Goal: Task Accomplishment & Management: Manage account settings

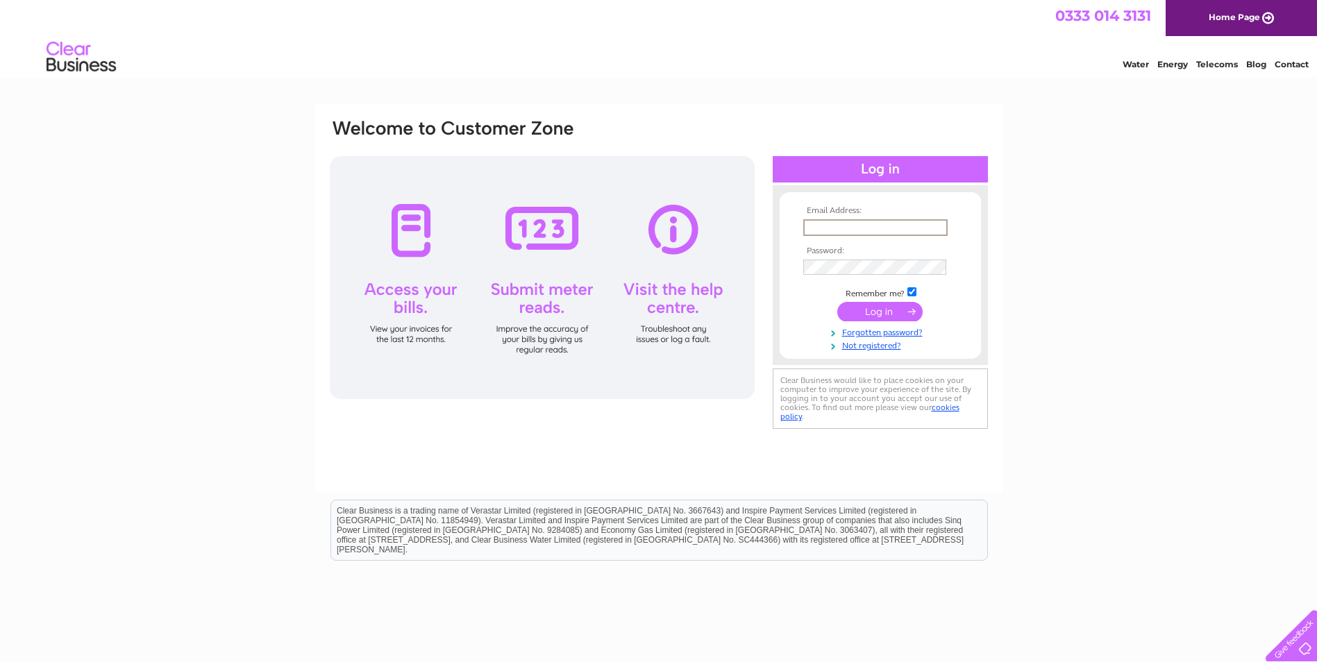
click at [818, 227] on input "text" at bounding box center [875, 227] width 144 height 17
type input "[EMAIL_ADDRESS][DOMAIN_NAME]"
click at [837, 302] on input "submit" at bounding box center [879, 311] width 85 height 19
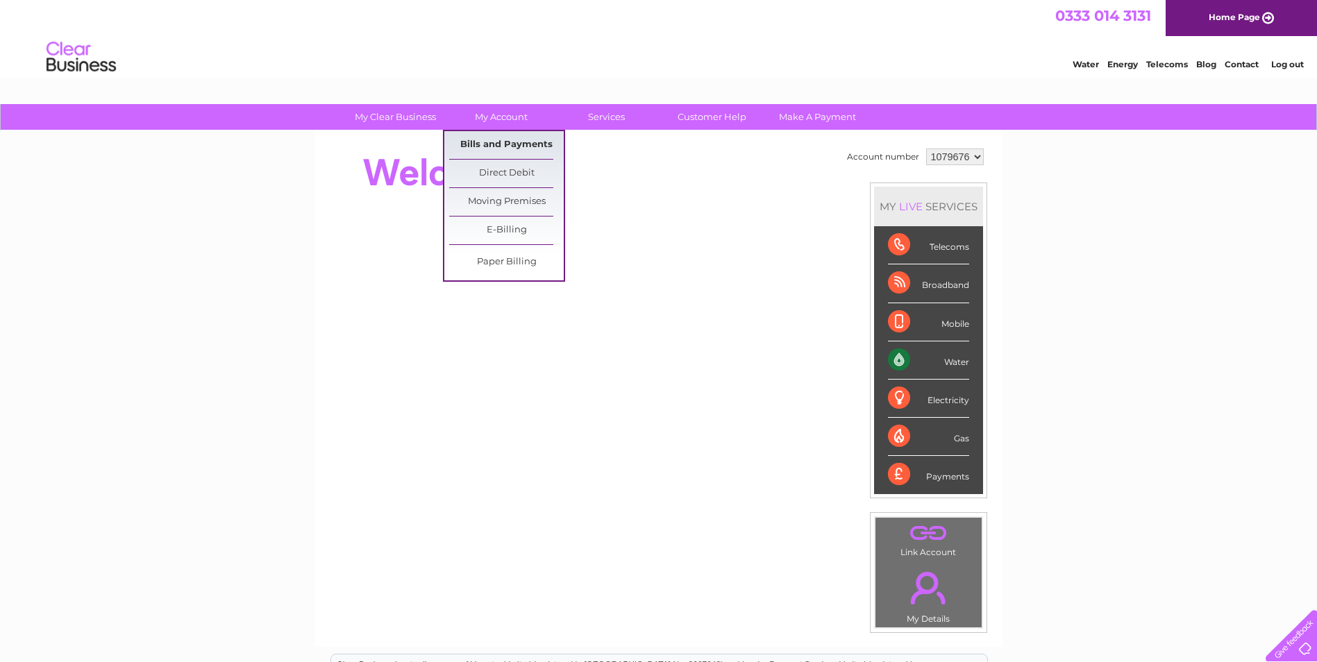
click at [485, 144] on link "Bills and Payments" at bounding box center [506, 145] width 115 height 28
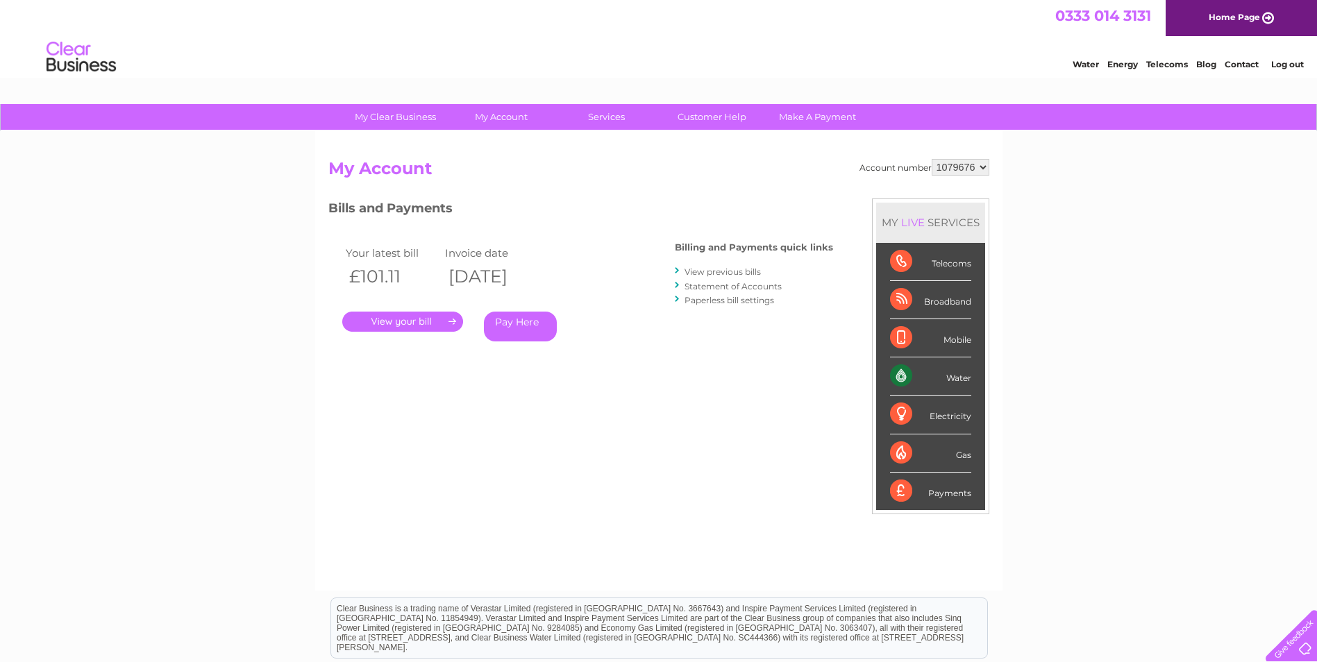
click at [403, 321] on link "." at bounding box center [402, 322] width 121 height 20
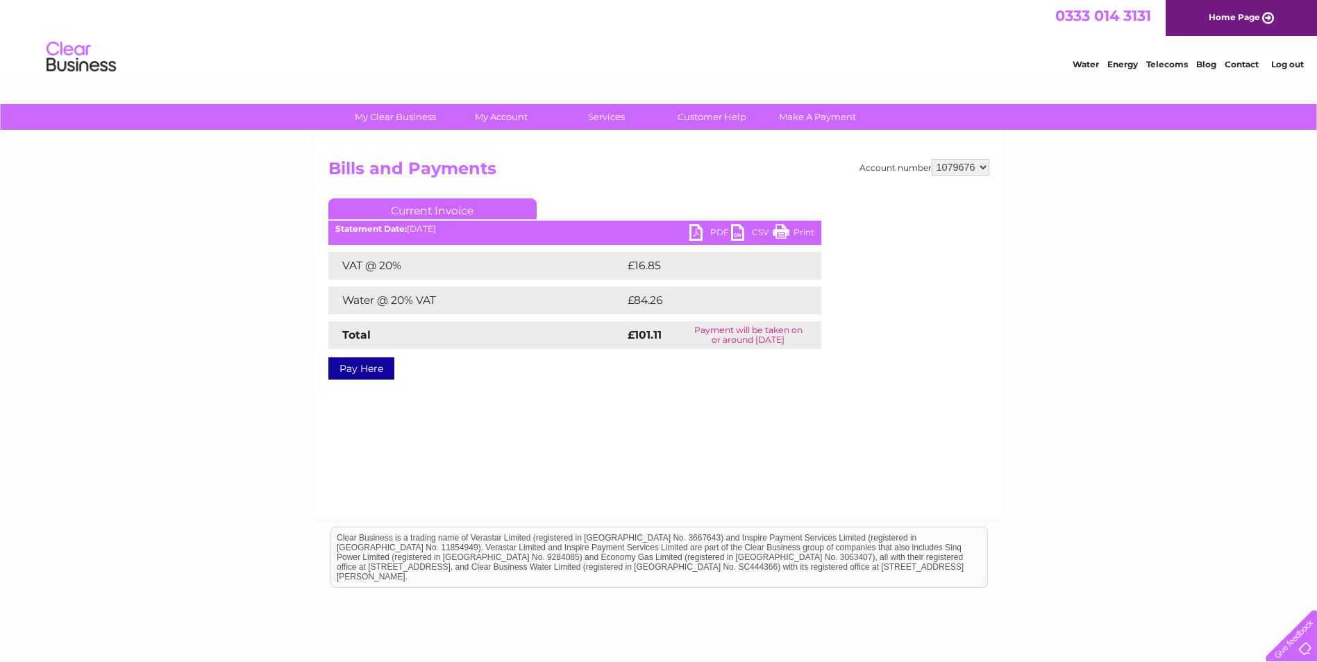
click at [708, 231] on link "PDF" at bounding box center [710, 234] width 42 height 20
click at [1280, 63] on link "Log out" at bounding box center [1287, 64] width 33 height 10
